Goal: Information Seeking & Learning: Learn about a topic

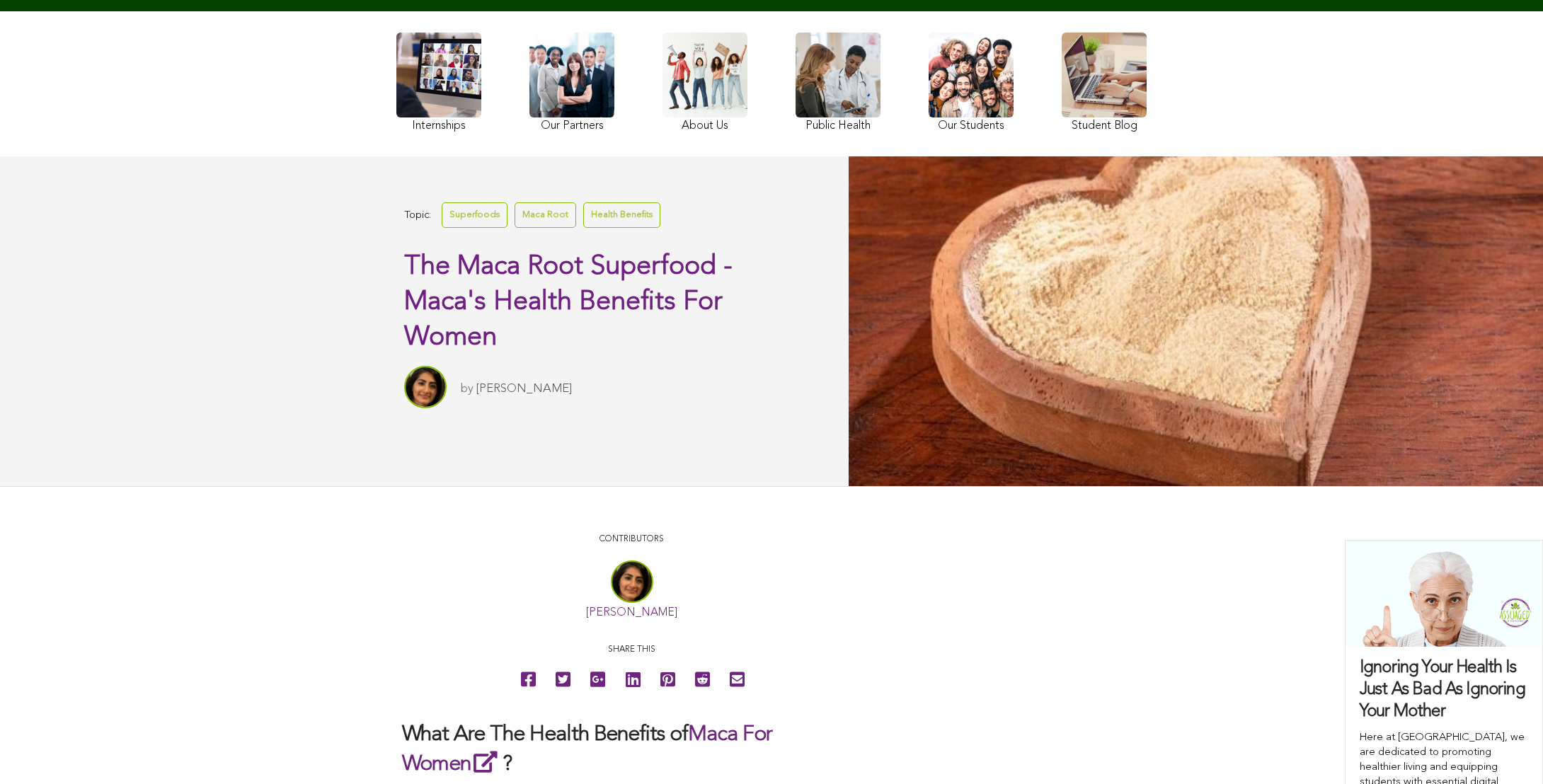
scroll to position [268, 0]
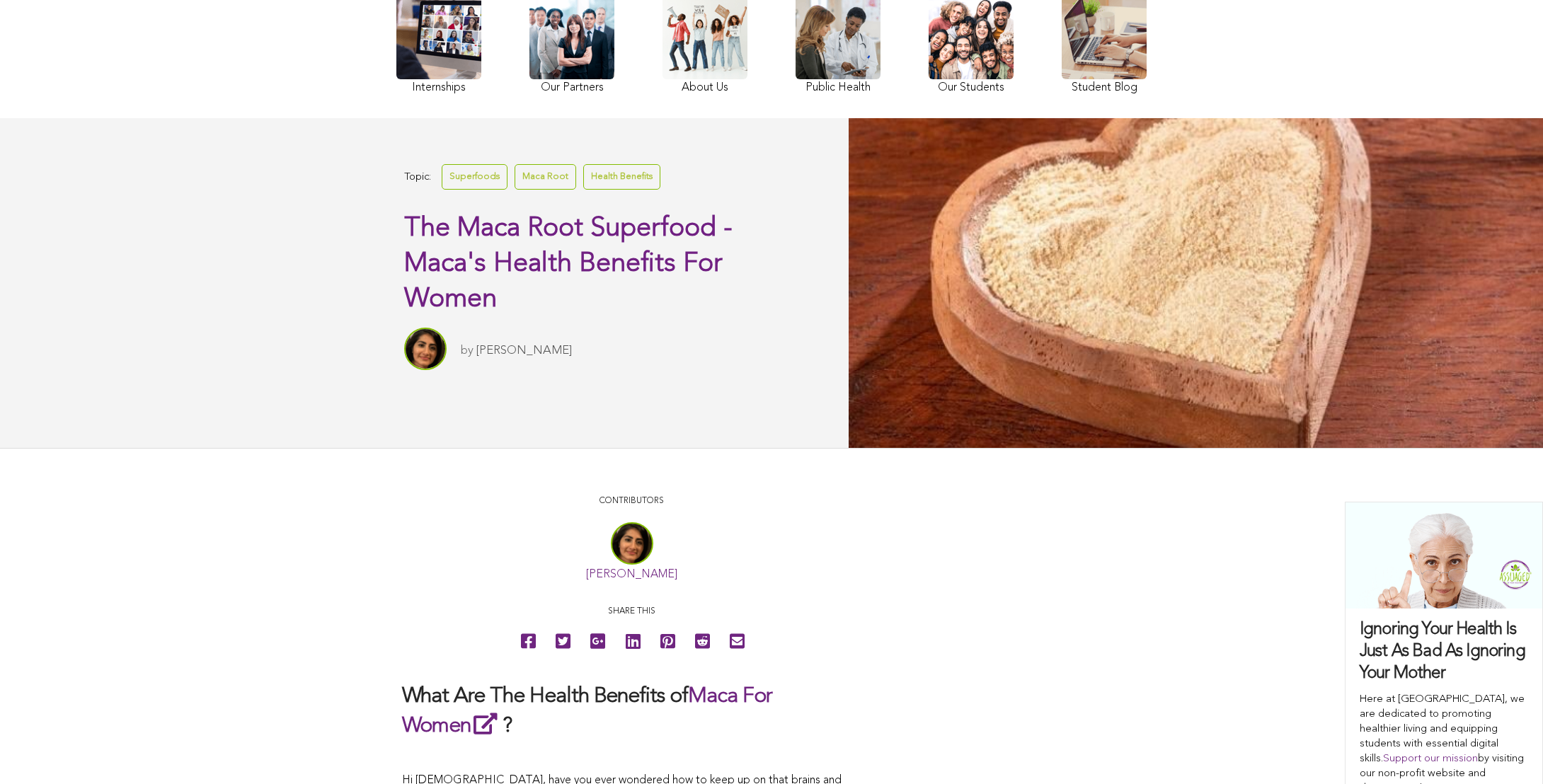
click at [476, 357] on link "[PERSON_NAME]" at bounding box center [524, 350] width 95 height 12
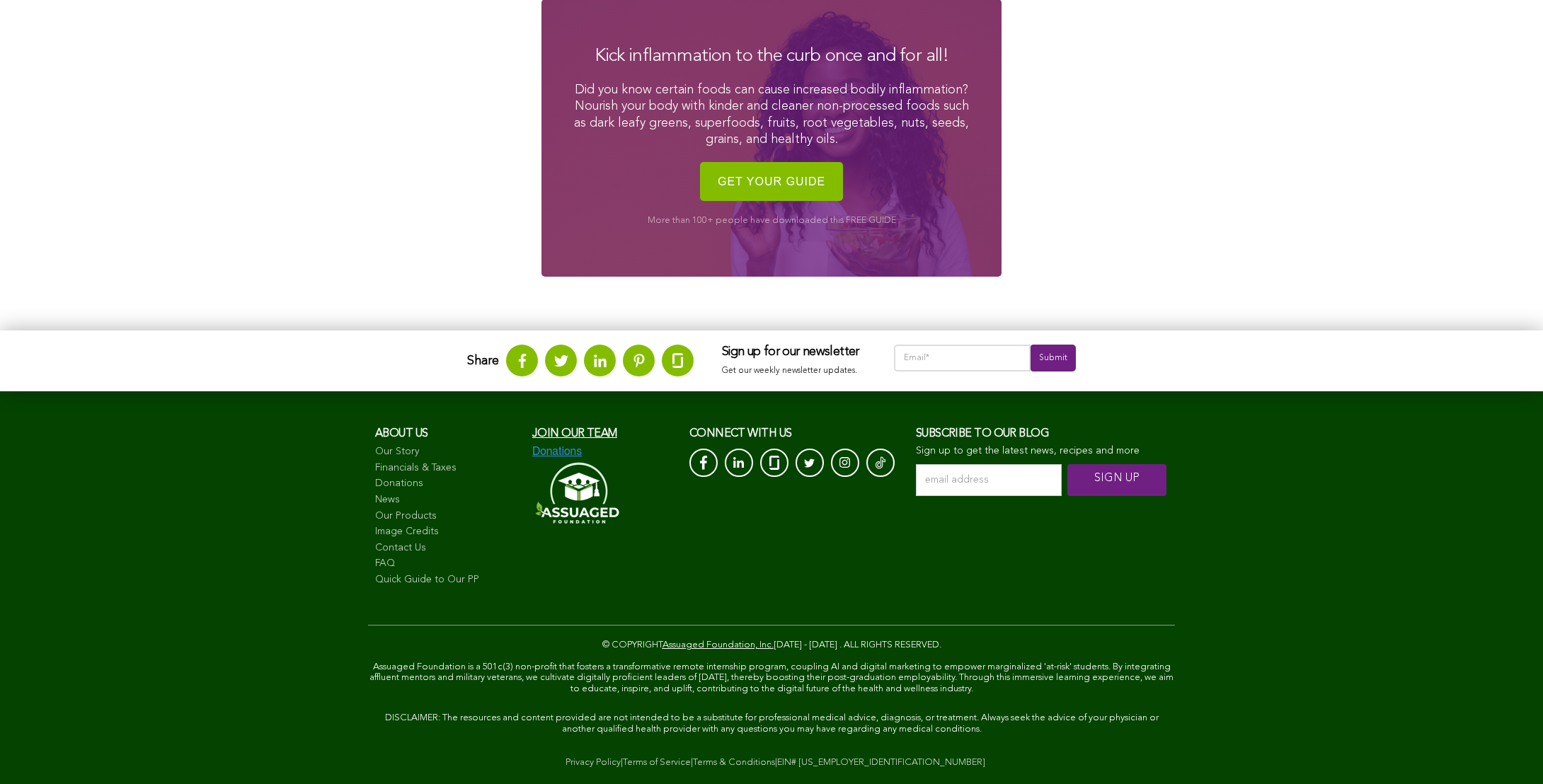
scroll to position [884, 0]
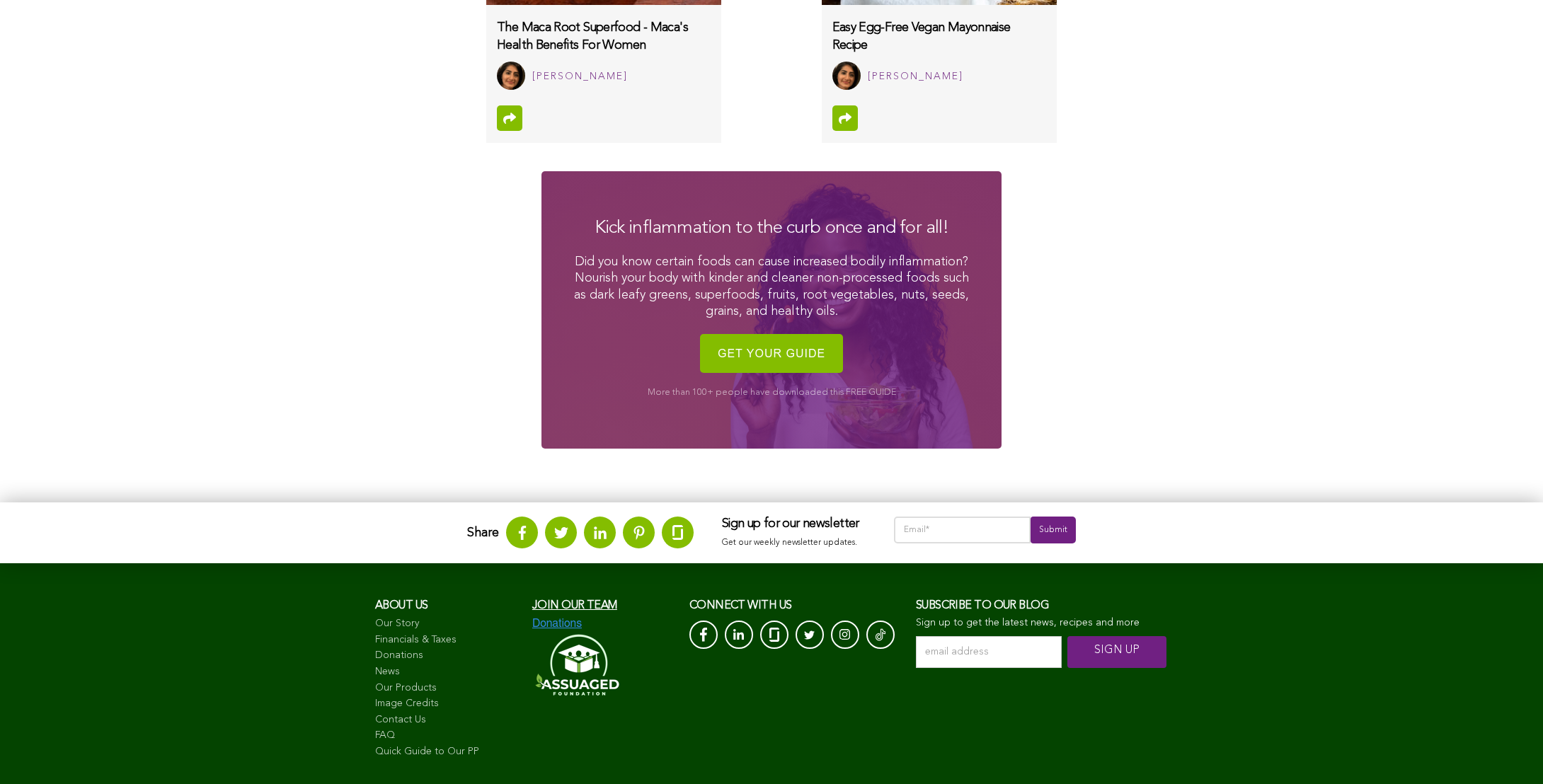
click at [519, 0] on html "WHAT WE DO & WHY SUPPORT OUR 501(c)(3) NON-PROFIT STUDENT INTERNSHIP YOUTUBE CO…" at bounding box center [772, 36] width 1543 height 1840
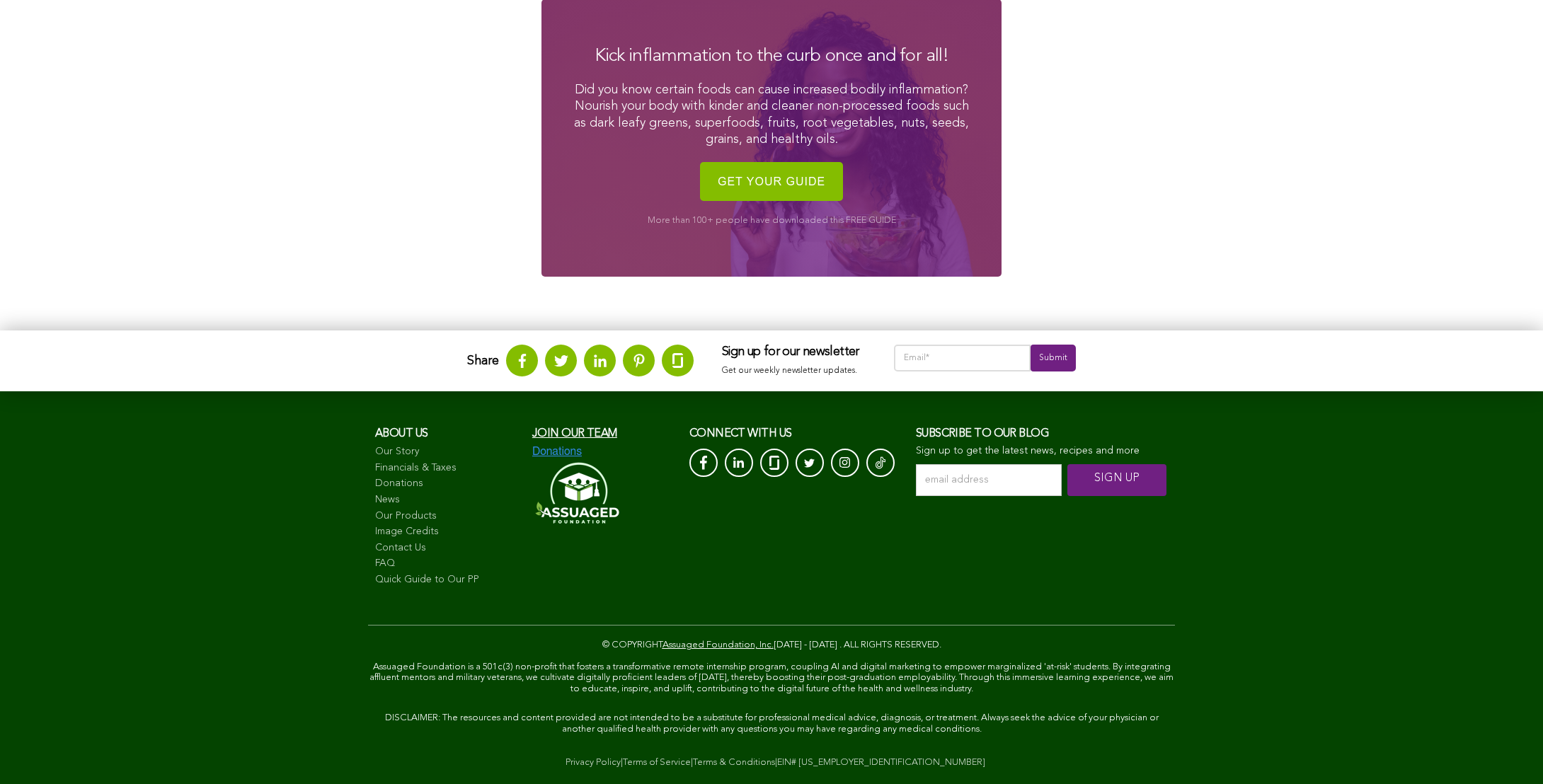
scroll to position [908, 0]
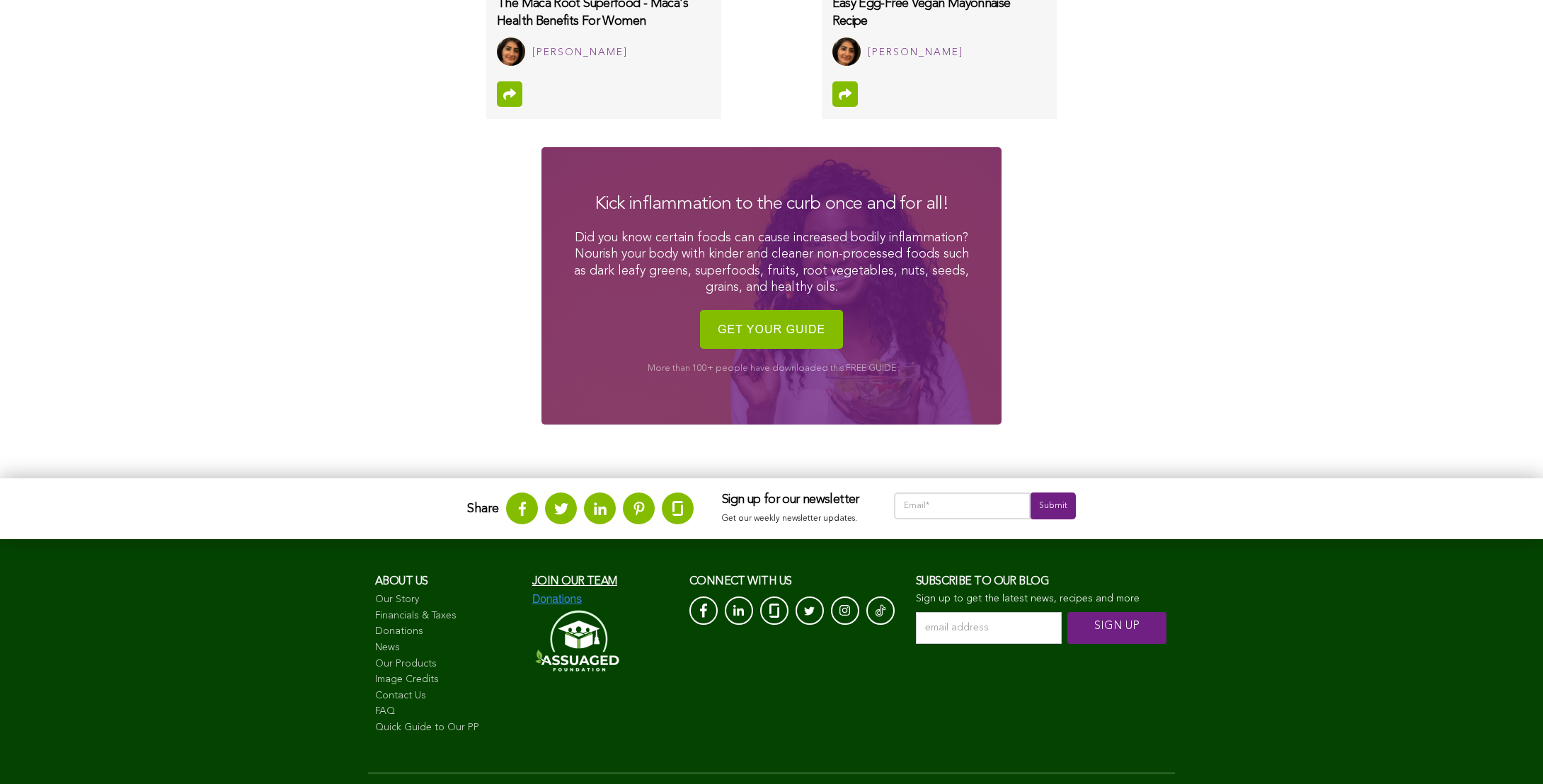
click at [508, 0] on html "WHAT WE DO & WHY SUPPORT OUR 501(c)(3) NON-PROFIT STUDENT INTERNSHIP YOUTUBE CO…" at bounding box center [772, 12] width 1543 height 1840
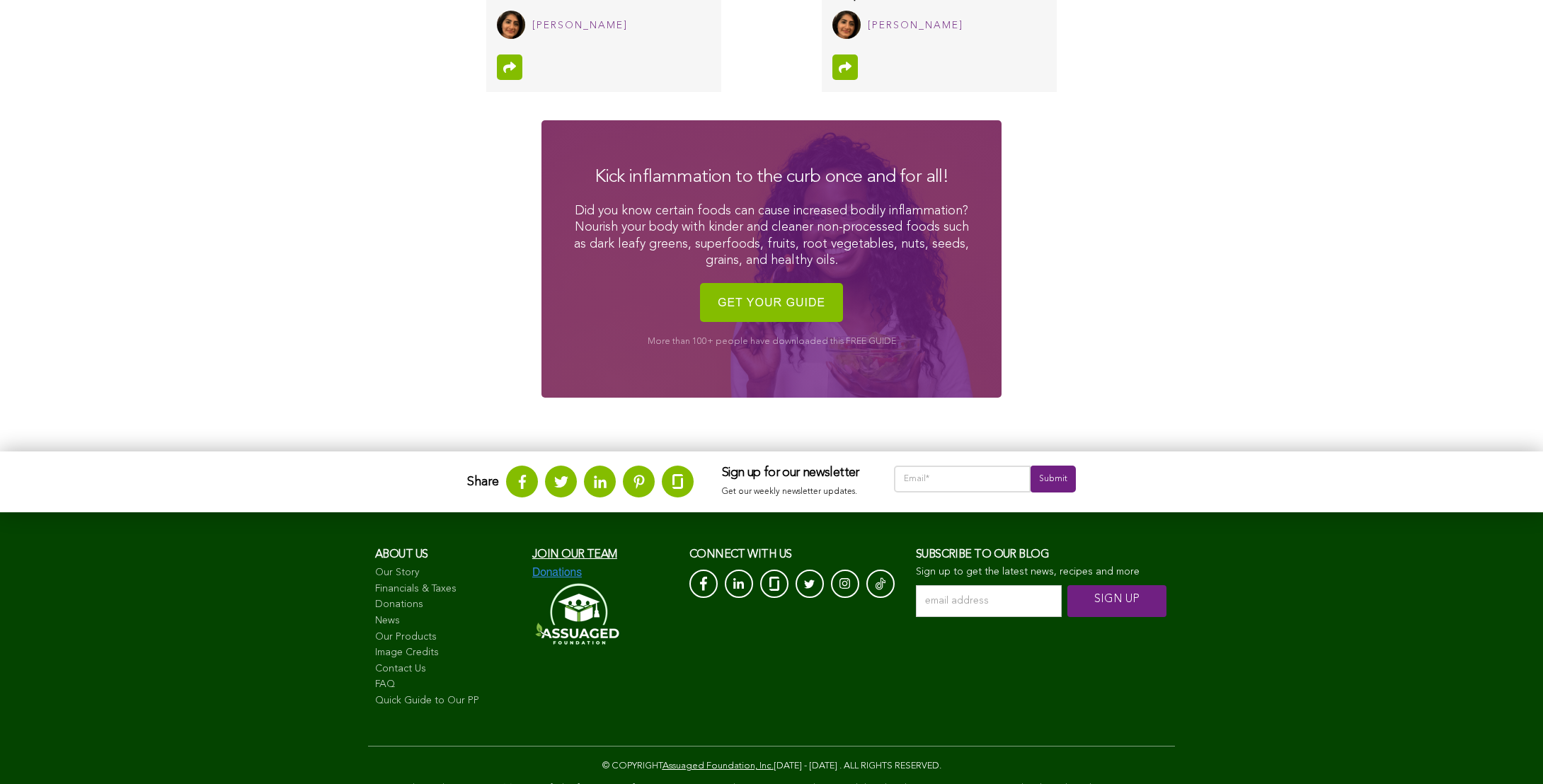
scroll to position [873, 0]
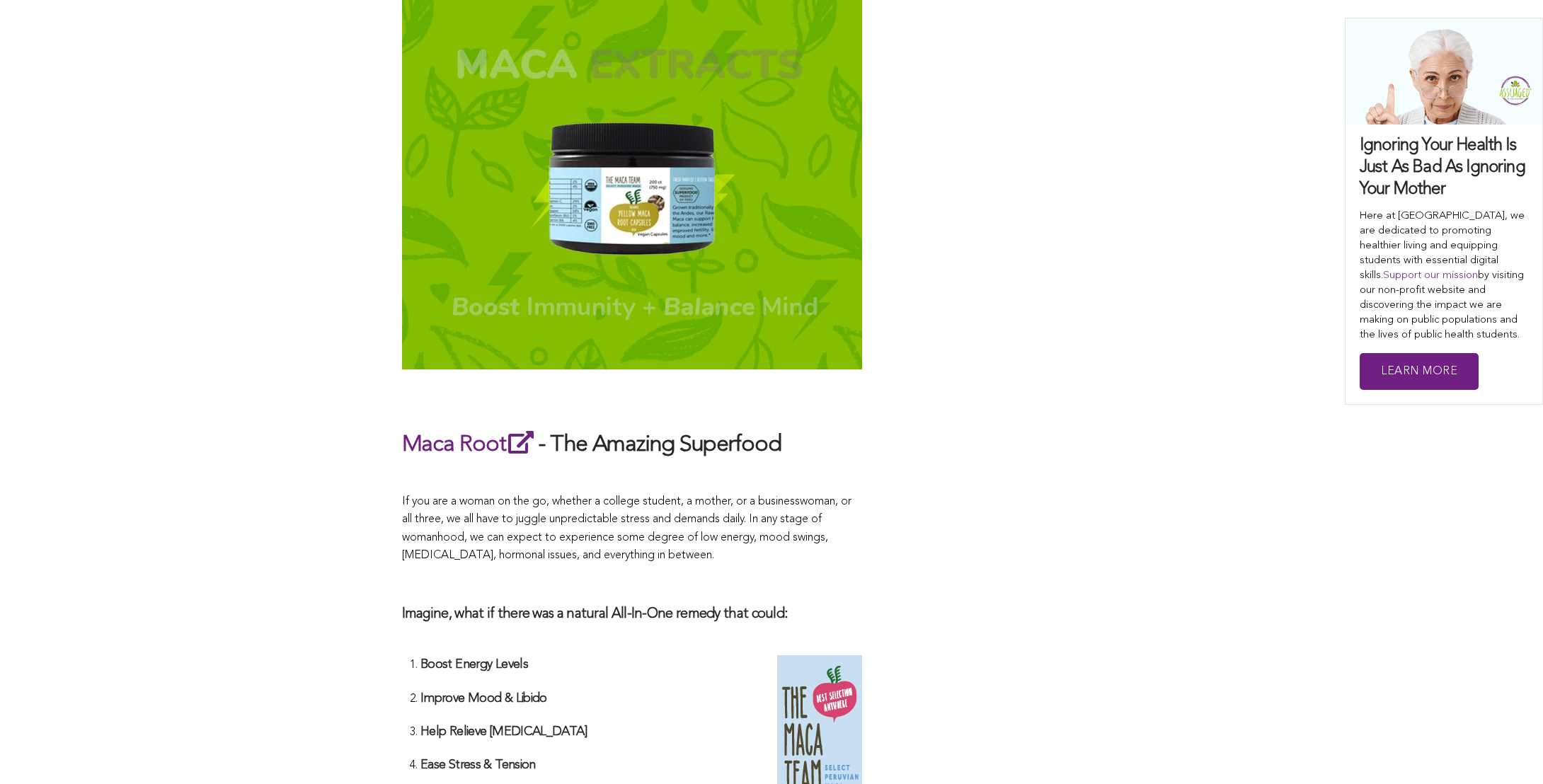
scroll to position [1358, 0]
